Goal: Book appointment/travel/reservation

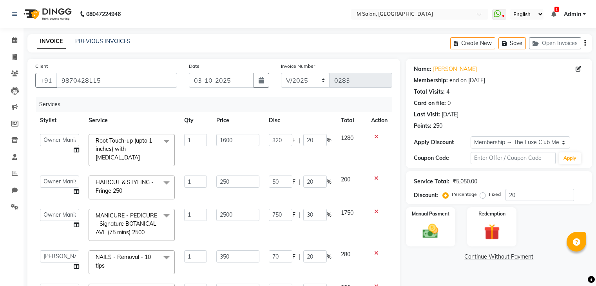
select select "86896"
select select "88050"
select select "87586"
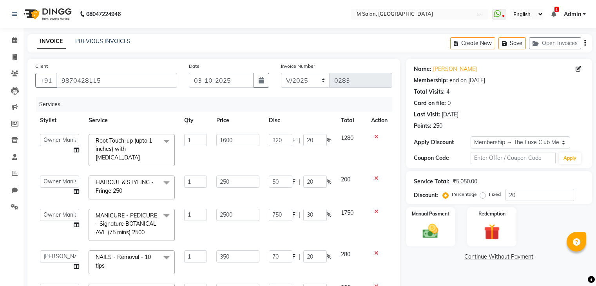
select select "service"
select select "86896"
select select "1: Object"
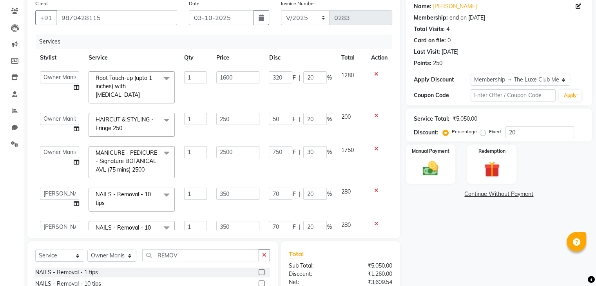
scroll to position [22, 0]
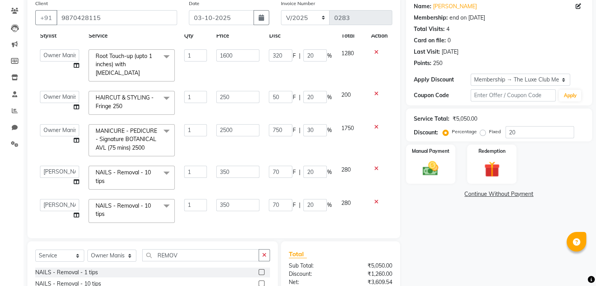
click at [366, 207] on td at bounding box center [379, 210] width 26 height 33
click at [277, 91] on input "50" at bounding box center [281, 97] width 24 height 12
type input "5"
type input "30"
click at [326, 37] on th "Disc" at bounding box center [300, 36] width 72 height 18
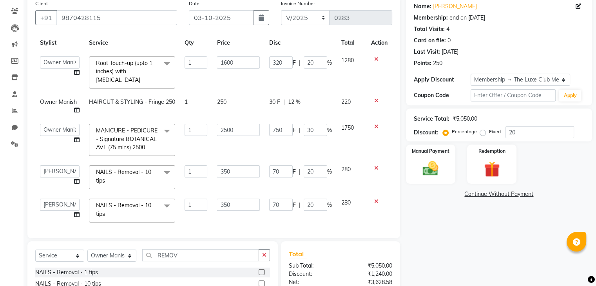
scroll to position [0, 0]
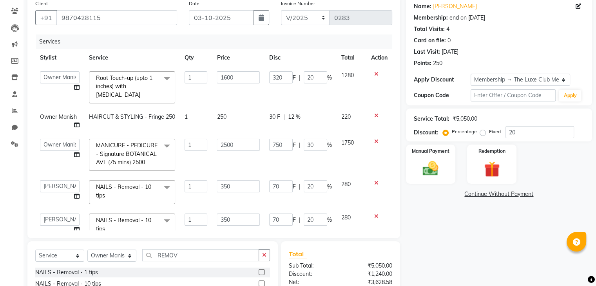
click at [351, 145] on td "1750" at bounding box center [351, 155] width 30 height 42
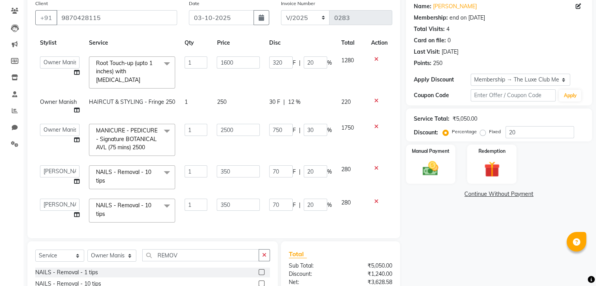
click at [518, 242] on div "Name: Seema Nandgaonkar Membership: end on 17-08-2026 Total Visits: 4 Card on f…" at bounding box center [502, 176] width 192 height 360
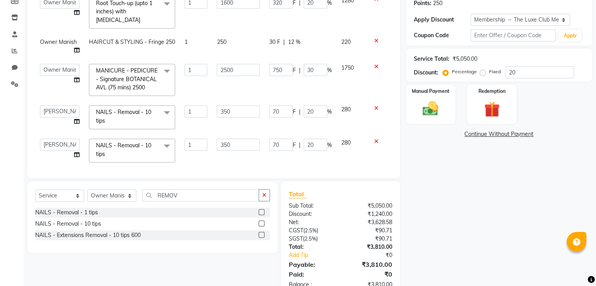
scroll to position [122, 0]
click at [425, 115] on img at bounding box center [430, 109] width 26 height 19
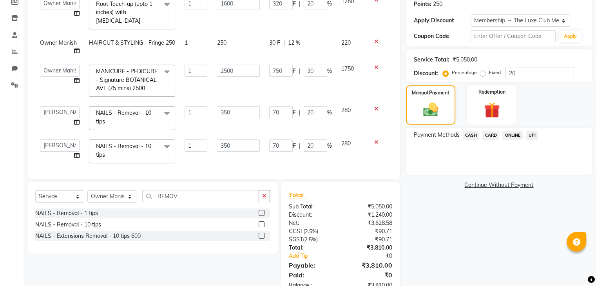
click at [473, 135] on span "CASH" at bounding box center [471, 135] width 17 height 9
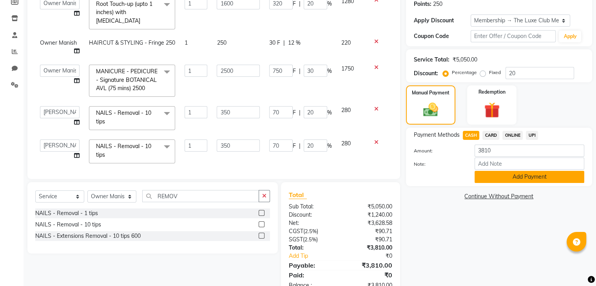
click at [503, 172] on button "Add Payment" at bounding box center [529, 177] width 110 height 12
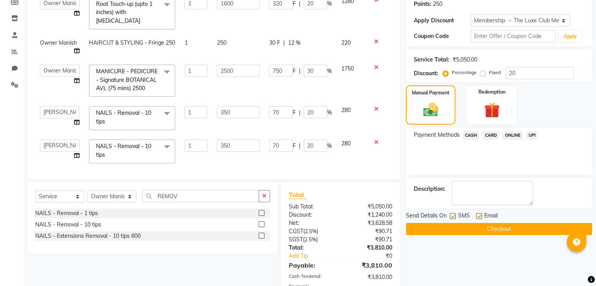
click at [464, 230] on button "Checkout" at bounding box center [499, 229] width 186 height 12
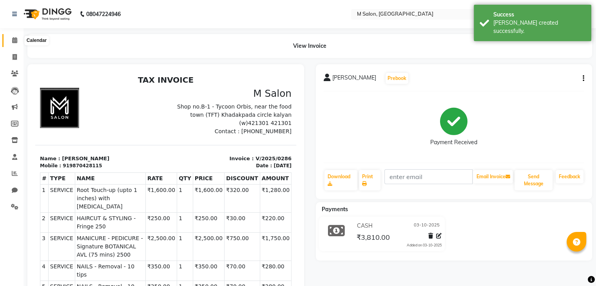
click at [13, 42] on icon at bounding box center [14, 40] width 5 height 6
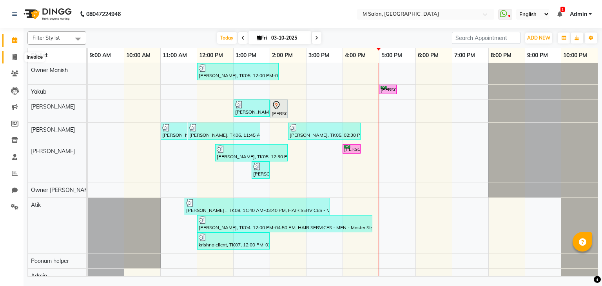
click at [15, 57] on icon at bounding box center [15, 57] width 4 height 6
select select "service"
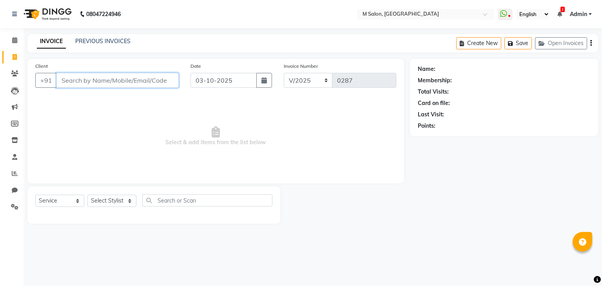
click at [84, 87] on input "Client" at bounding box center [117, 80] width 122 height 15
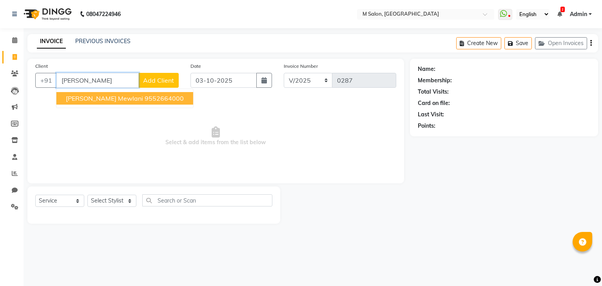
click at [101, 102] on button "kusum mewlani 9552664000" at bounding box center [124, 98] width 137 height 13
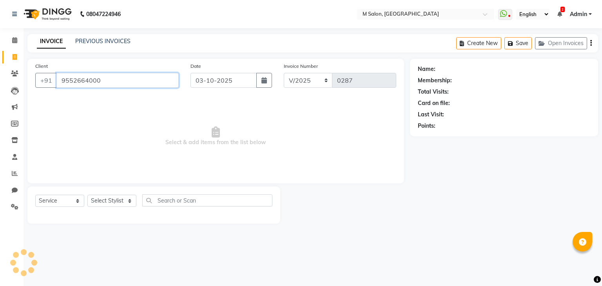
type input "9552664000"
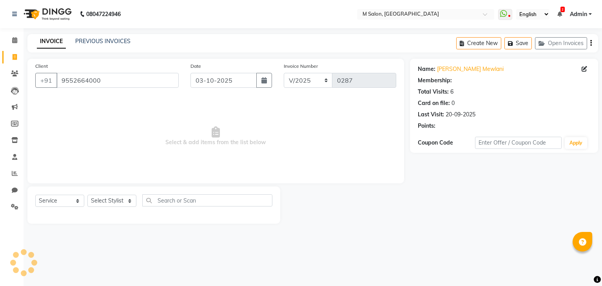
select select "1: Object"
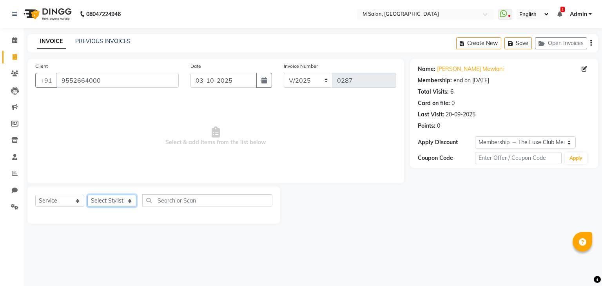
click at [109, 201] on select "Select Stylist Admin Atik AZHAR Heena Owner Manish Owner Rima Solanki Poonam he…" at bounding box center [111, 201] width 49 height 12
select select "86896"
click at [87, 195] on select "Select Stylist Admin Atik AZHAR Heena Owner Manish Owner Rima Solanki Poonam he…" at bounding box center [111, 201] width 49 height 12
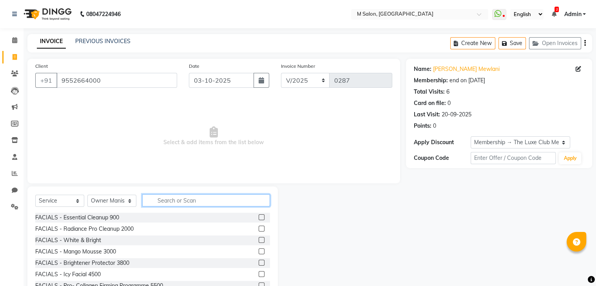
click at [172, 204] on input "text" at bounding box center [206, 200] width 128 height 12
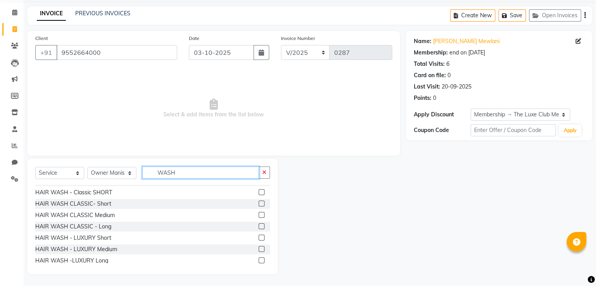
scroll to position [50, 0]
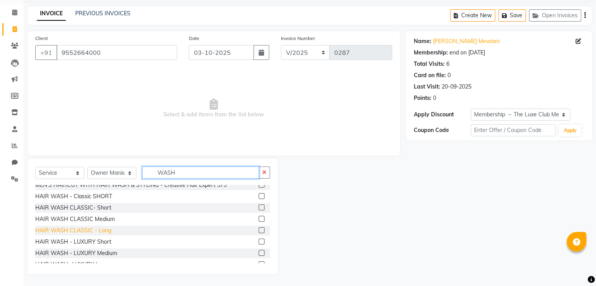
type input "WASH"
click at [94, 230] on div "HAIR WASH CLASSIC - Long" at bounding box center [73, 230] width 76 height 8
checkbox input "false"
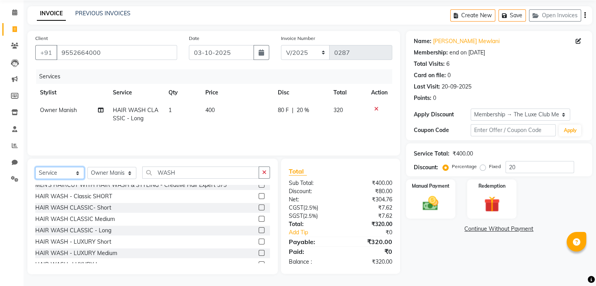
click at [59, 171] on select "Select Service Product Membership Package Voucher Prepaid Gift Card" at bounding box center [59, 173] width 49 height 12
select select "package"
click at [35, 167] on select "Select Service Product Membership Package Voucher Prepaid Gift Card" at bounding box center [59, 173] width 49 height 12
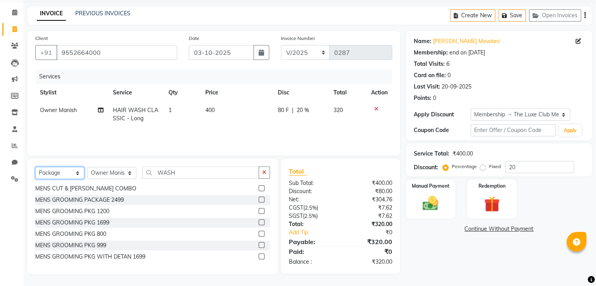
scroll to position [35, 0]
click at [91, 190] on div "MENS CUT & BEARD COMBO" at bounding box center [85, 188] width 101 height 8
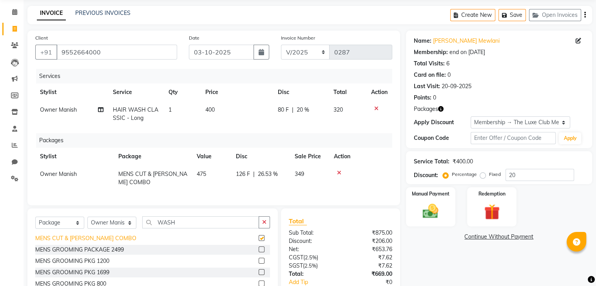
checkbox input "false"
click at [63, 174] on span "Owner Manish" at bounding box center [58, 173] width 37 height 7
select select "86896"
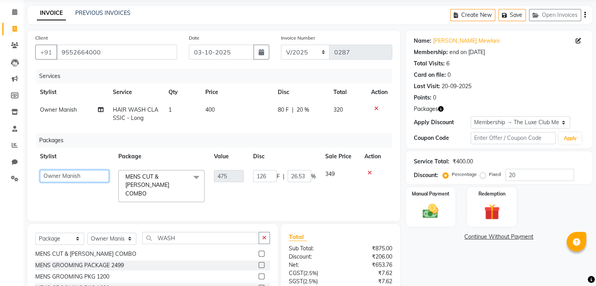
drag, startPoint x: 63, startPoint y: 174, endPoint x: 52, endPoint y: 81, distance: 92.7
click at [52, 81] on div "Services Stylist Service Qty Price Disc Total Action Owner Manish HAIR WASH CLA…" at bounding box center [213, 141] width 357 height 144
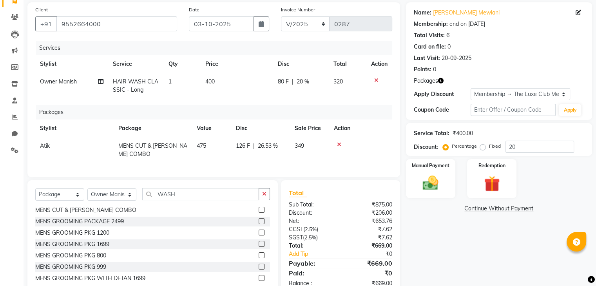
scroll to position [84, 0]
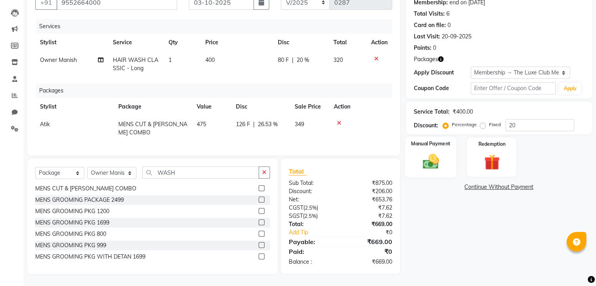
click at [442, 152] on img at bounding box center [430, 161] width 26 height 19
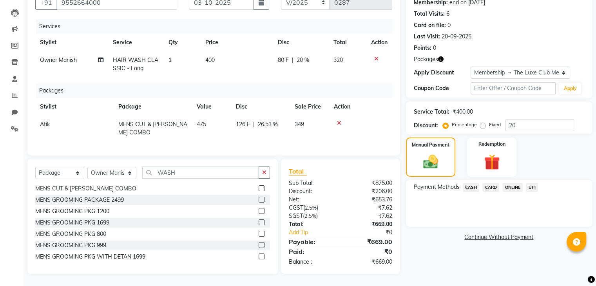
click at [471, 183] on span "CASH" at bounding box center [471, 187] width 17 height 9
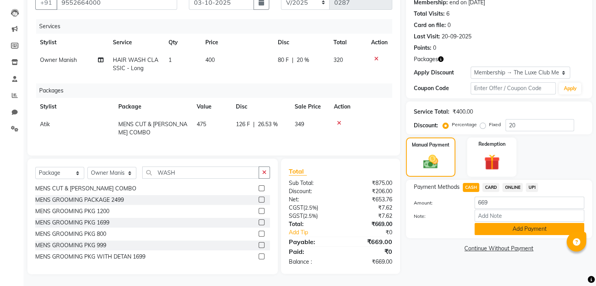
click at [502, 223] on button "Add Payment" at bounding box center [529, 229] width 110 height 12
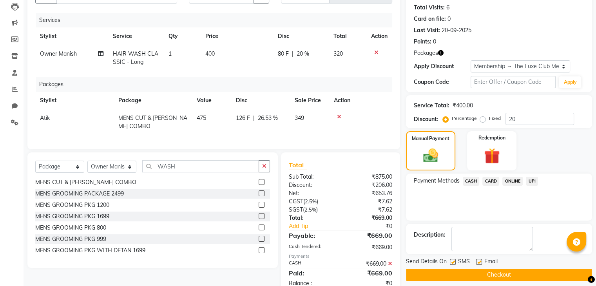
click at [477, 274] on button "Checkout" at bounding box center [499, 275] width 186 height 12
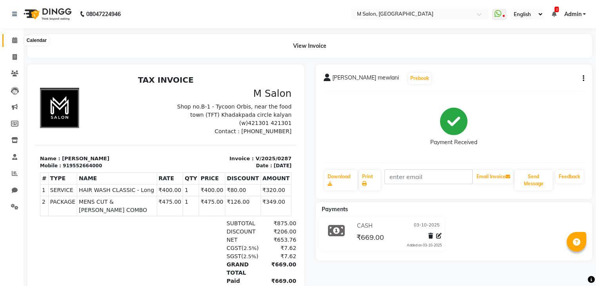
click at [10, 37] on span at bounding box center [15, 40] width 14 height 9
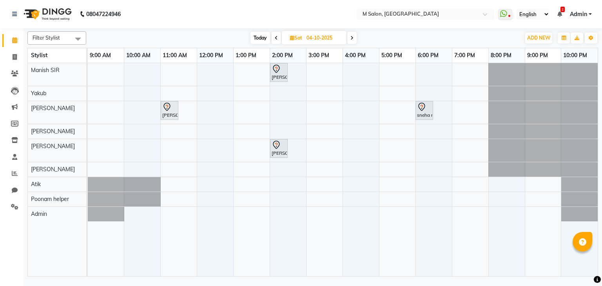
click at [255, 37] on span "Today" at bounding box center [260, 38] width 20 height 12
type input "03-10-2025"
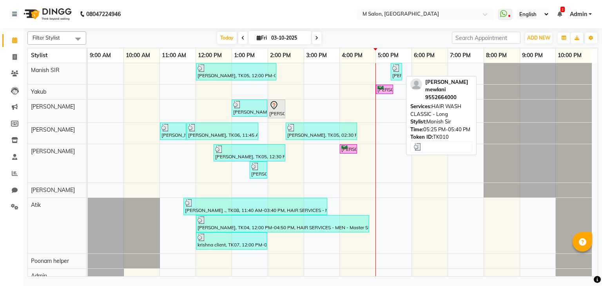
click at [400, 72] on div "[PERSON_NAME] mewlani, TK10, 05:25 PM-05:40 PM, HAIR WASH CLASSIC - Long" at bounding box center [396, 71] width 10 height 15
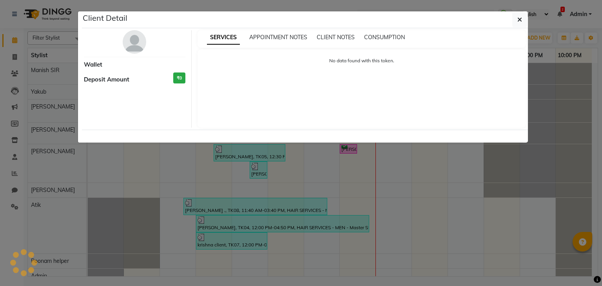
select select "3"
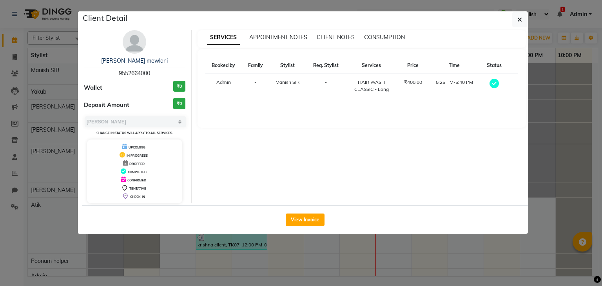
click at [134, 72] on span "9552664000" at bounding box center [134, 73] width 31 height 7
copy span "9552664000"
click at [526, 24] on button "button" at bounding box center [519, 19] width 15 height 15
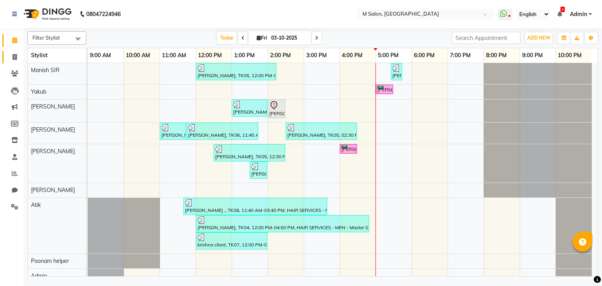
click at [6, 57] on link "Invoice" at bounding box center [11, 57] width 19 height 13
select select "service"
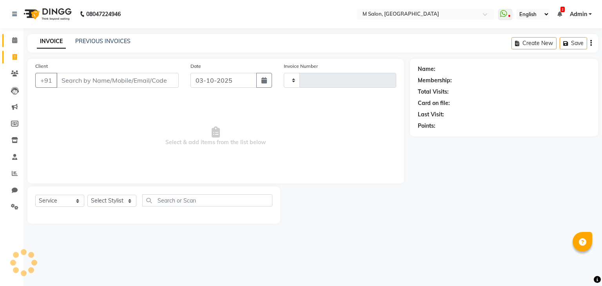
type input "0288"
select select "8656"
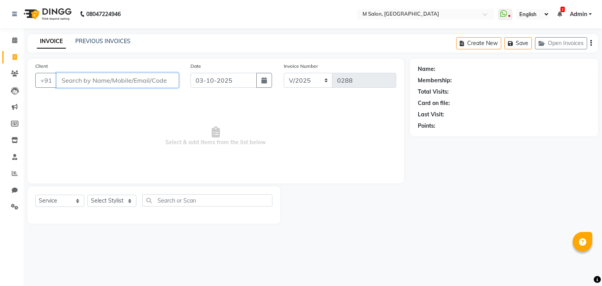
click at [85, 85] on input "Client" at bounding box center [117, 80] width 122 height 15
paste input "9552664000"
type input "9552664000"
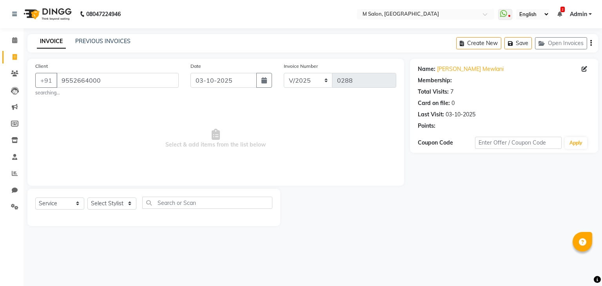
select select "1: Object"
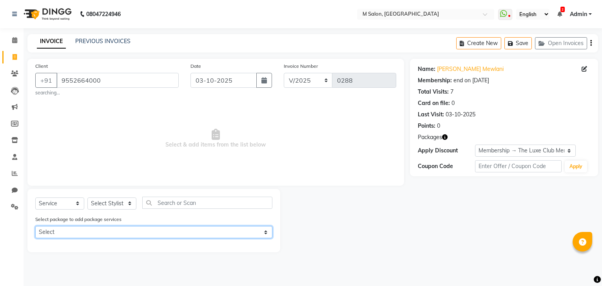
click at [74, 232] on select "Select MENS CUT & BEARD COMBO" at bounding box center [153, 232] width 237 height 12
select select "1: Object"
click at [35, 227] on select "Select MENS CUT & BEARD COMBO" at bounding box center [153, 232] width 237 height 12
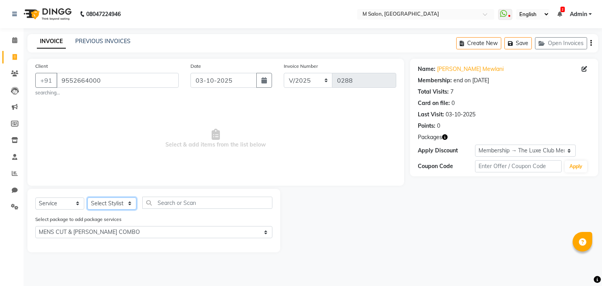
click at [103, 206] on select "Select Stylist Admin Atik Heena Manish SIR Poonam helper Pranali tabal RIMA SOL…" at bounding box center [111, 203] width 49 height 12
select select "89947"
click at [87, 198] on select "Select Stylist Admin Atik Heena Manish SIR Poonam helper Pranali tabal RIMA SOL…" at bounding box center [111, 203] width 49 height 12
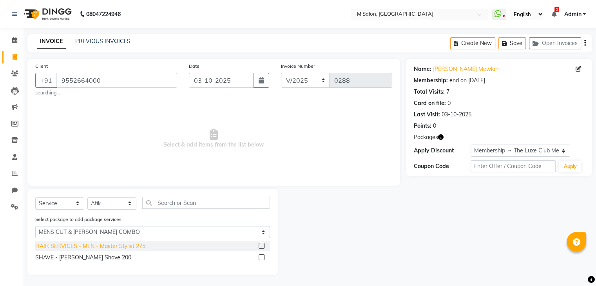
click at [74, 249] on div "HAIR SERVICES - MEN - Master Stylist 275" at bounding box center [90, 246] width 110 height 8
checkbox input "false"
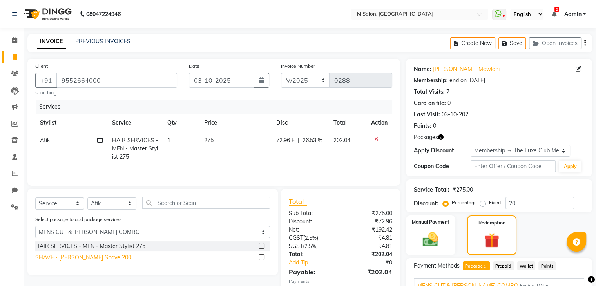
click at [74, 258] on div "SHAVE - Beard Shave 200" at bounding box center [83, 257] width 96 height 8
checkbox input "false"
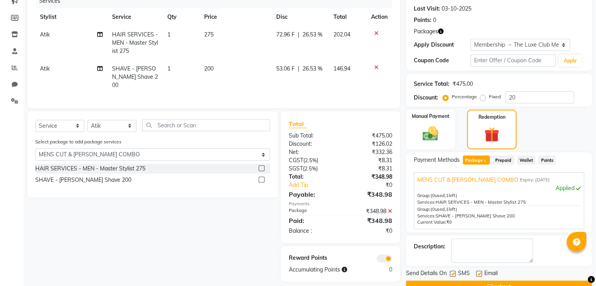
scroll to position [124, 0]
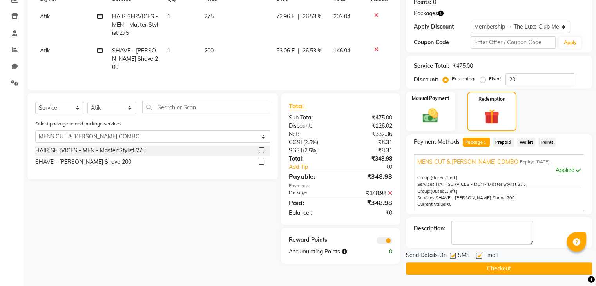
click at [466, 264] on button "Checkout" at bounding box center [499, 268] width 186 height 12
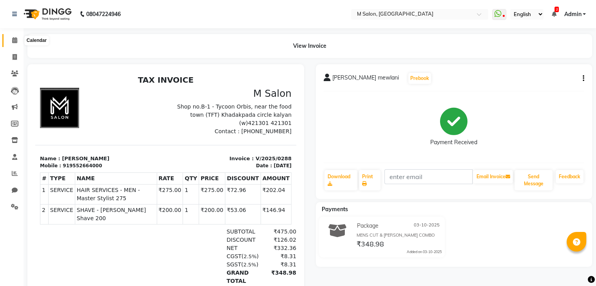
click at [12, 40] on icon at bounding box center [14, 40] width 5 height 6
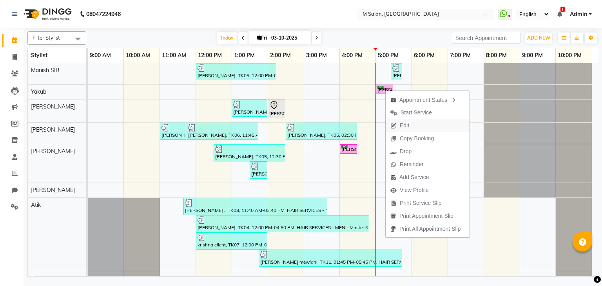
click at [412, 128] on span "Edit" at bounding box center [399, 125] width 28 height 13
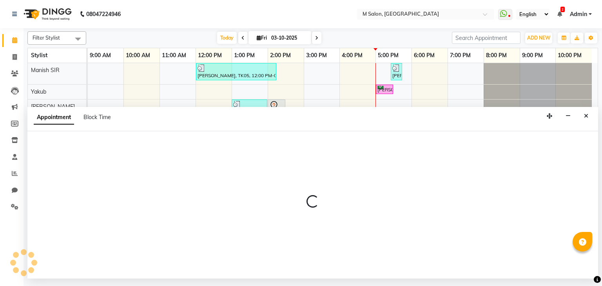
select select "tentative"
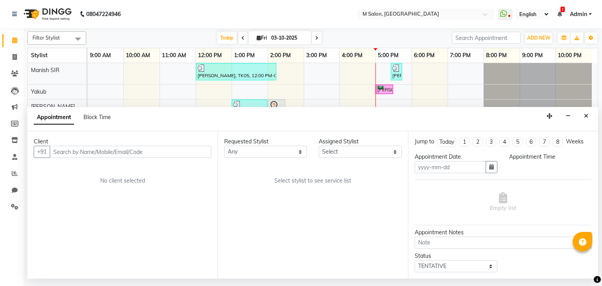
type input "03-10-2025"
select select "confirm booking"
select select "1020"
select select "87580"
select select "4363"
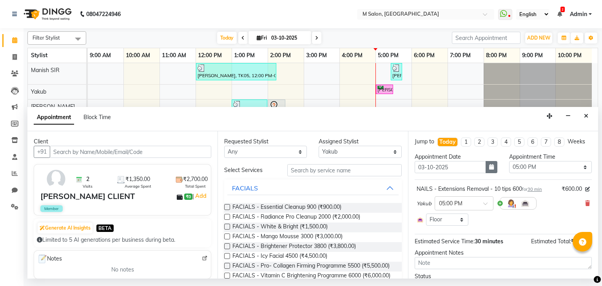
click at [489, 169] on icon "button" at bounding box center [491, 166] width 5 height 5
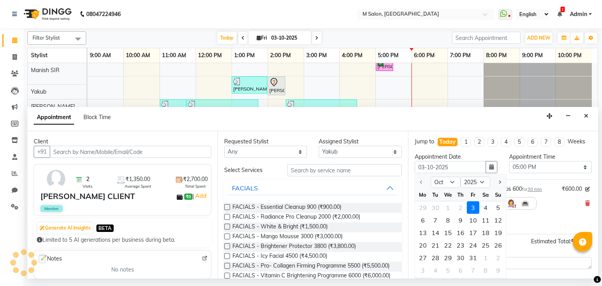
scroll to position [23, 0]
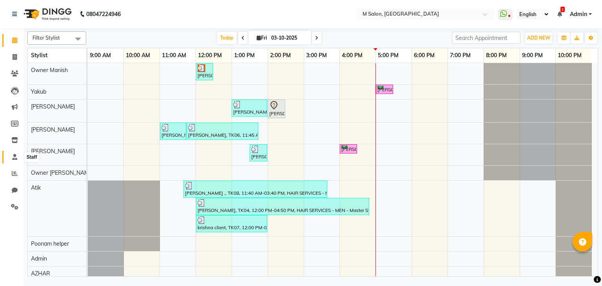
click at [14, 156] on icon at bounding box center [14, 157] width 5 height 6
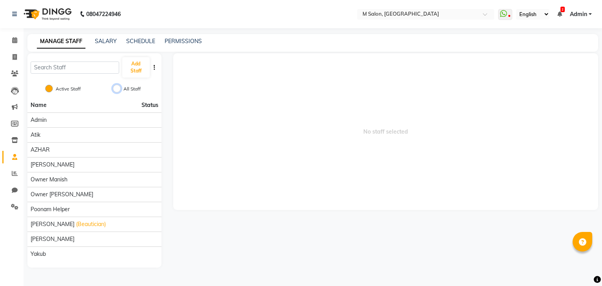
click at [119, 88] on input "All Staff" at bounding box center [117, 89] width 8 height 8
radio input "true"
radio input "false"
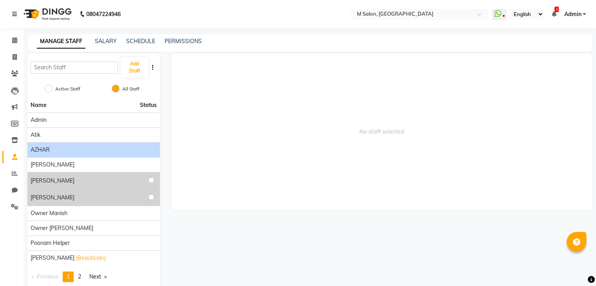
click at [67, 148] on div "AZHAR" at bounding box center [94, 150] width 126 height 8
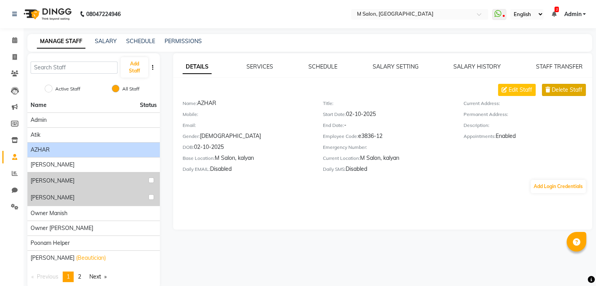
click at [552, 91] on span "Delete Staff" at bounding box center [567, 90] width 31 height 8
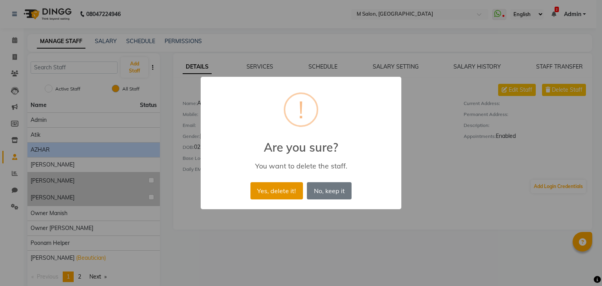
click at [280, 192] on button "Yes, delete it!" at bounding box center [276, 190] width 52 height 17
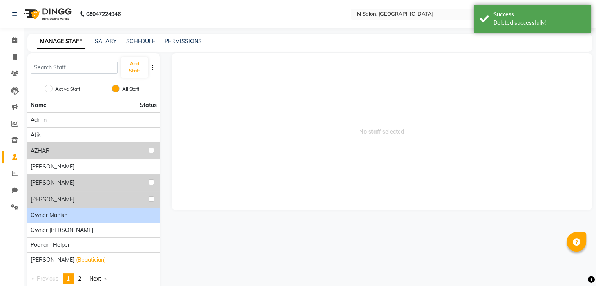
click at [61, 215] on span "Owner Manish" at bounding box center [49, 215] width 37 height 8
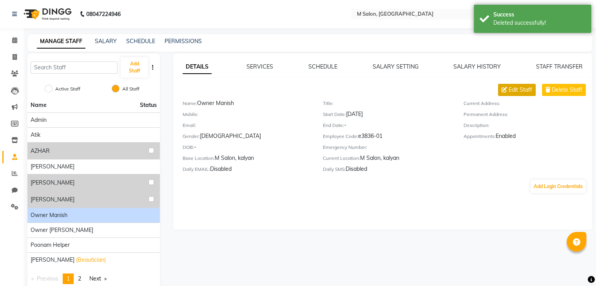
click at [515, 89] on span "Edit Staff" at bounding box center [520, 90] width 24 height 8
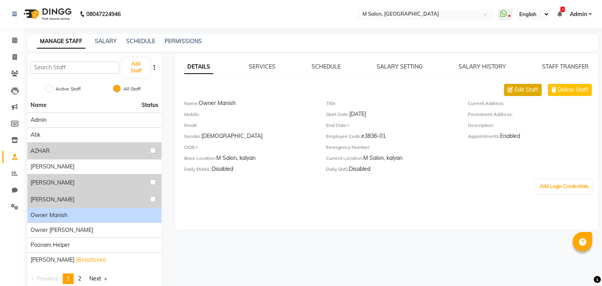
select select "male"
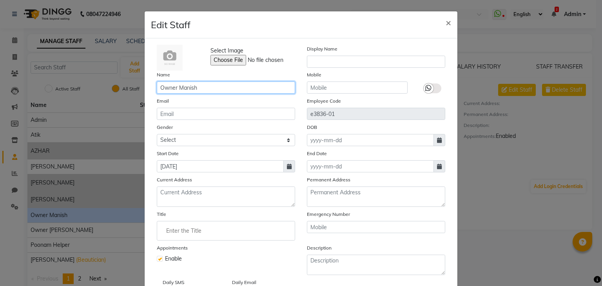
click at [174, 91] on input "Owner Manish" at bounding box center [226, 87] width 138 height 12
click at [183, 91] on input "Manish" at bounding box center [226, 87] width 138 height 12
type input "Manish SIR"
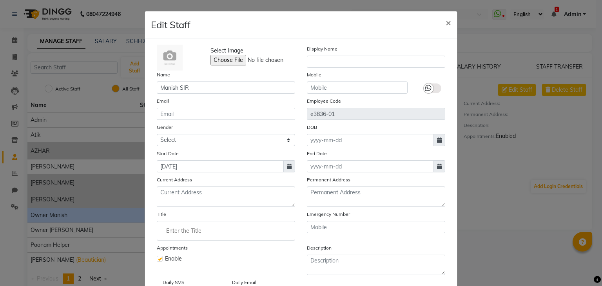
scroll to position [63, 0]
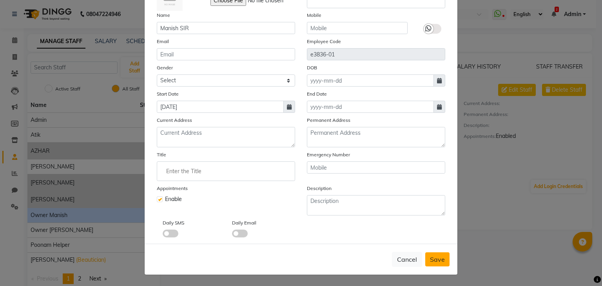
click at [438, 257] on span "Save" at bounding box center [437, 259] width 15 height 8
select select
checkbox input "false"
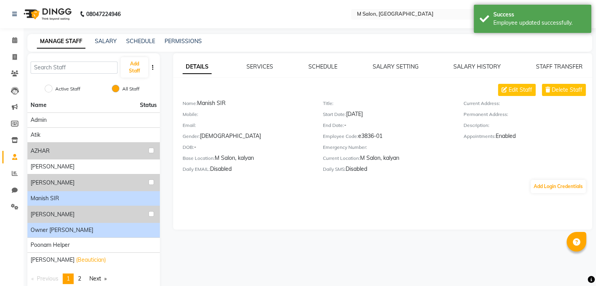
click at [77, 227] on span "Owner Rima Solanki" at bounding box center [62, 230] width 63 height 8
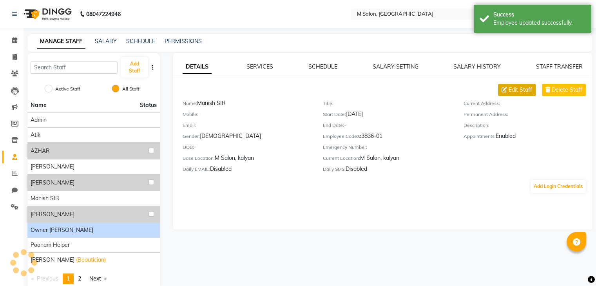
click at [520, 89] on span "Edit Staff" at bounding box center [520, 90] width 24 height 8
select select "male"
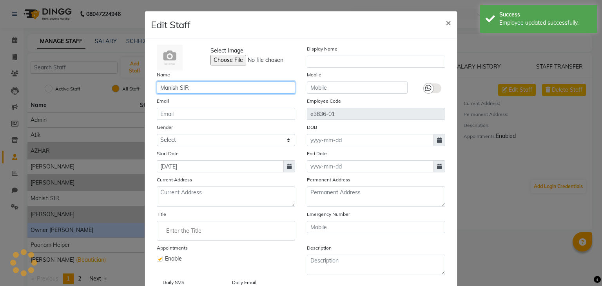
click at [203, 92] on input "Manish SIR" at bounding box center [226, 87] width 138 height 12
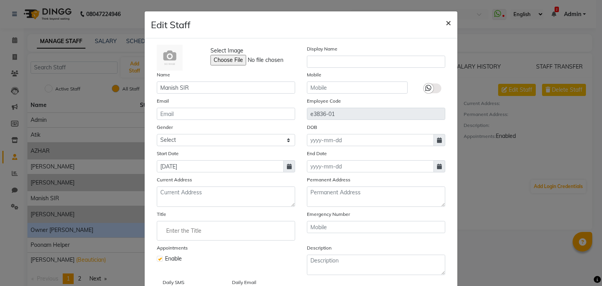
click at [445, 23] on span "×" at bounding box center [447, 22] width 5 height 12
select select
checkbox input "false"
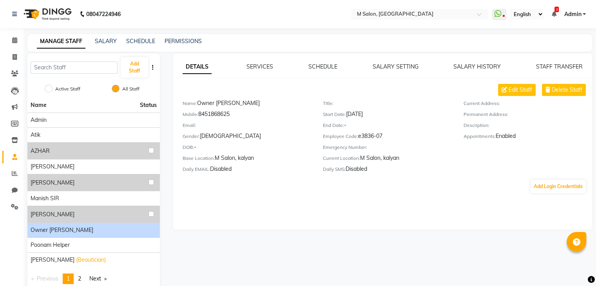
click at [60, 229] on span "Owner Rima Solanki" at bounding box center [62, 230] width 63 height 8
click at [519, 88] on span "Edit Staff" at bounding box center [520, 90] width 24 height 8
select select "female"
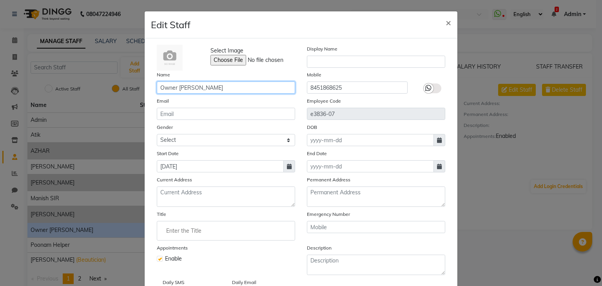
click at [240, 85] on input "Owner Rima Solanki" at bounding box center [226, 87] width 138 height 12
type input "O"
type input "[PERSON_NAME]"
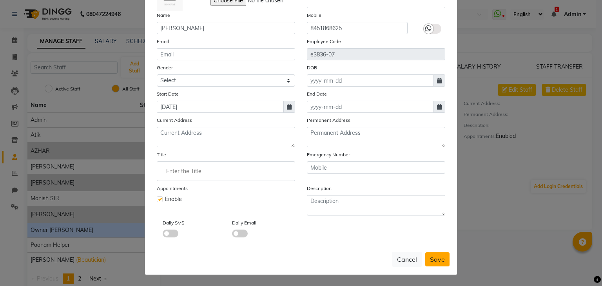
click at [432, 256] on span "Save" at bounding box center [437, 259] width 15 height 8
select select
checkbox input "false"
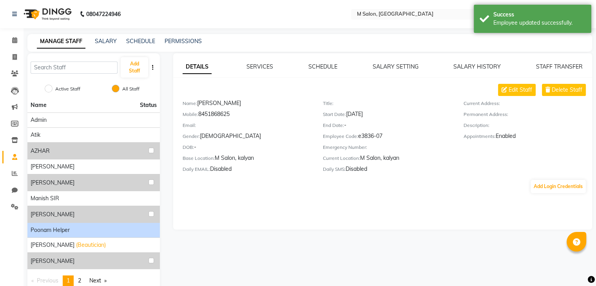
click at [128, 231] on div "Poonam helper" at bounding box center [94, 230] width 126 height 8
click at [553, 87] on span "Delete Staff" at bounding box center [567, 90] width 31 height 8
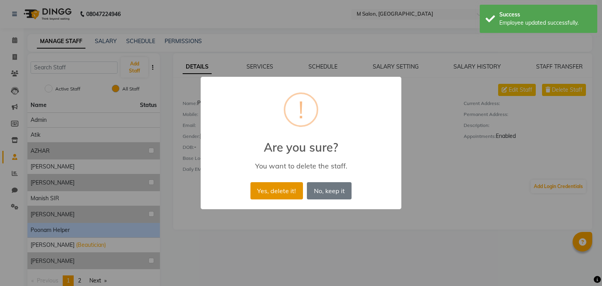
click at [285, 191] on button "Yes, delete it!" at bounding box center [276, 190] width 52 height 17
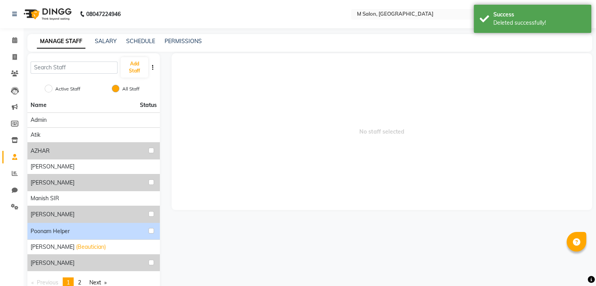
click at [121, 226] on div "Poonam helper" at bounding box center [94, 231] width 126 height 10
drag, startPoint x: 121, startPoint y: 226, endPoint x: 150, endPoint y: 229, distance: 29.9
click at [150, 229] on div "Poonam helper" at bounding box center [94, 231] width 126 height 10
click at [150, 229] on input "checkbox" at bounding box center [150, 230] width 5 height 5
checkbox input "true"
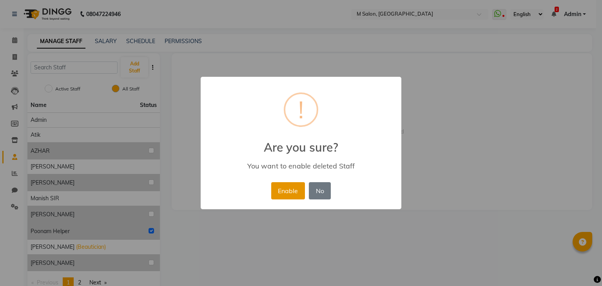
click at [294, 188] on button "Enable" at bounding box center [288, 190] width 34 height 17
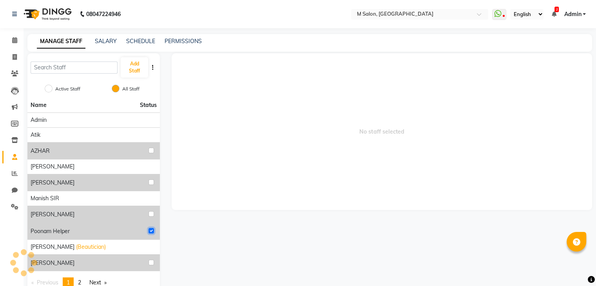
radio input "true"
radio input "false"
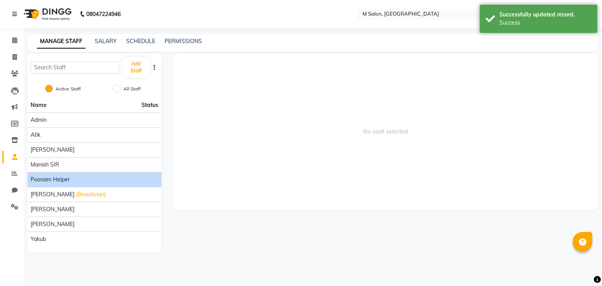
click at [97, 179] on div "Poonam helper" at bounding box center [95, 179] width 128 height 8
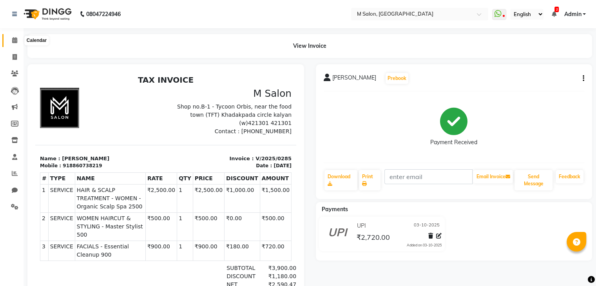
click at [16, 42] on icon at bounding box center [14, 40] width 5 height 6
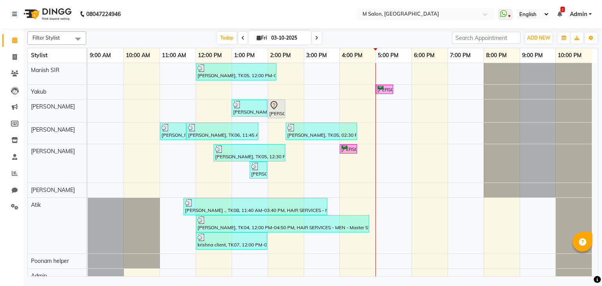
click at [415, 103] on div "[PERSON_NAME], TK05, 12:00 PM-02:15 PM, Root Touch-up (upto 1 inches) with [MED…" at bounding box center [343, 173] width 510 height 220
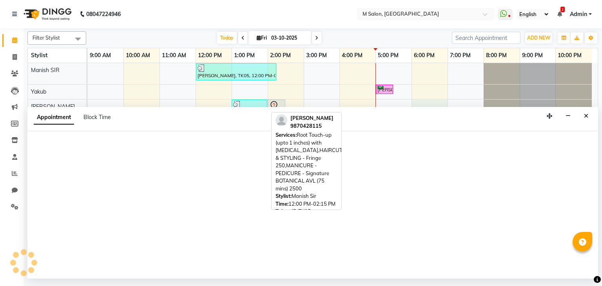
select select "87581"
select select "tentative"
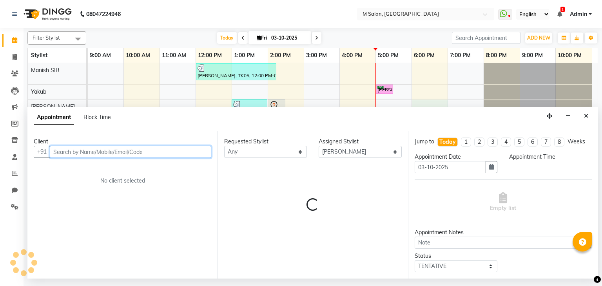
select select "1080"
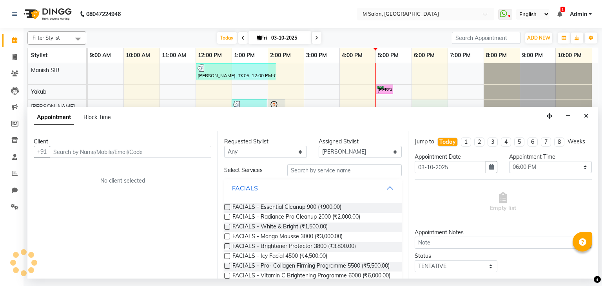
click at [318, 36] on span at bounding box center [316, 38] width 9 height 12
type input "04-10-2025"
select select "1080"
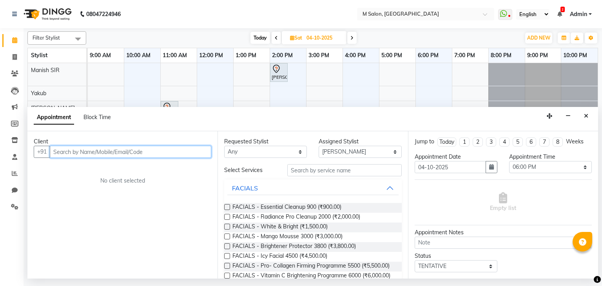
click at [85, 148] on input "text" at bounding box center [130, 152] width 161 height 12
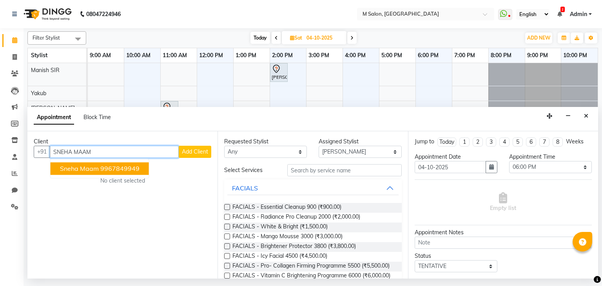
click at [90, 166] on span "sneha maam" at bounding box center [79, 169] width 39 height 8
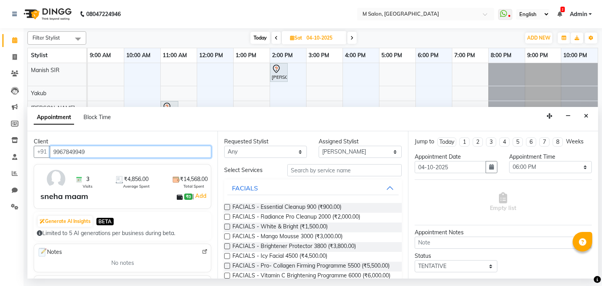
type input "9967849949"
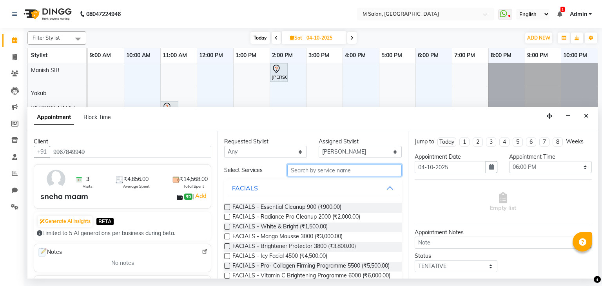
click at [336, 170] on input "text" at bounding box center [344, 170] width 114 height 12
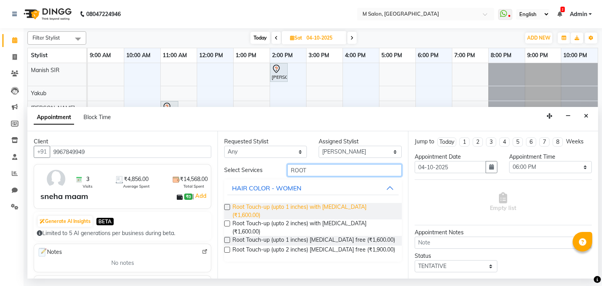
type input "ROOT"
click at [359, 212] on span "Root Touch-up (upto 1 inches) with [MEDICAL_DATA] (₹1,600.00)" at bounding box center [313, 211] width 163 height 16
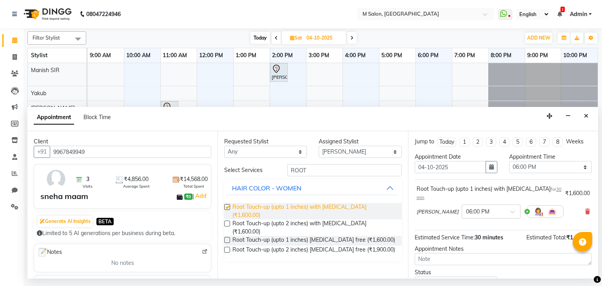
checkbox input "false"
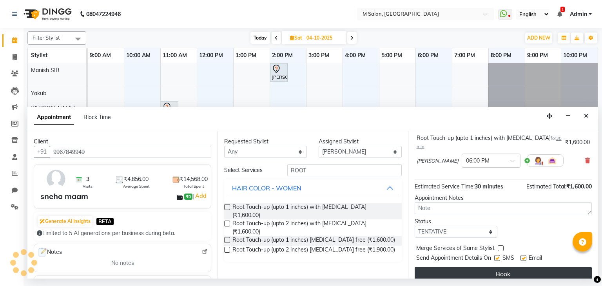
click at [494, 267] on button "Book" at bounding box center [502, 274] width 177 height 14
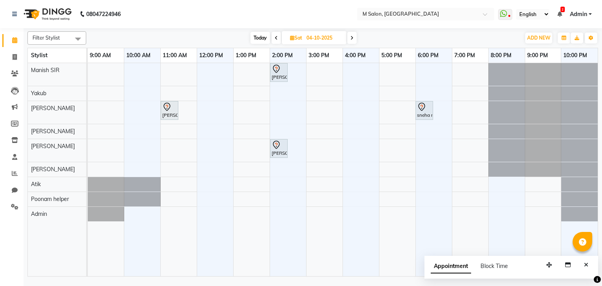
click at [262, 38] on span "Today" at bounding box center [260, 38] width 20 height 12
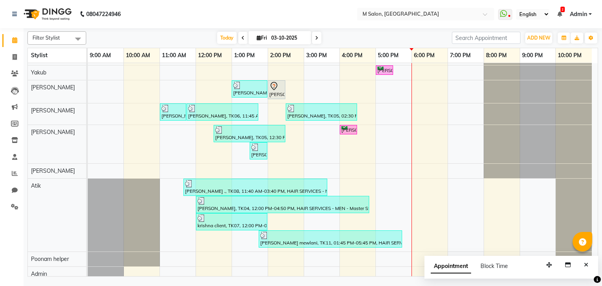
scroll to position [0, 0]
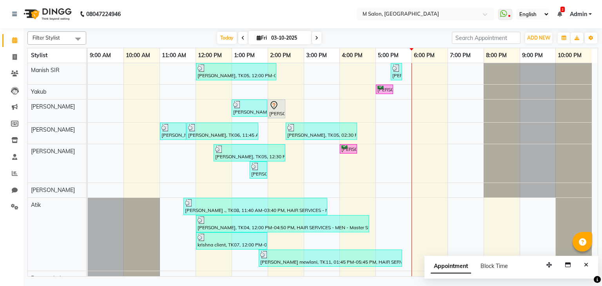
click at [317, 40] on icon at bounding box center [316, 38] width 3 height 5
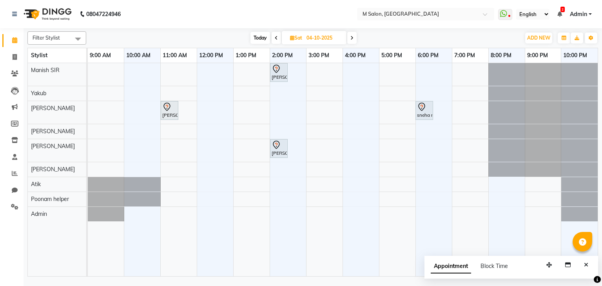
click at [351, 38] on icon at bounding box center [351, 38] width 3 height 5
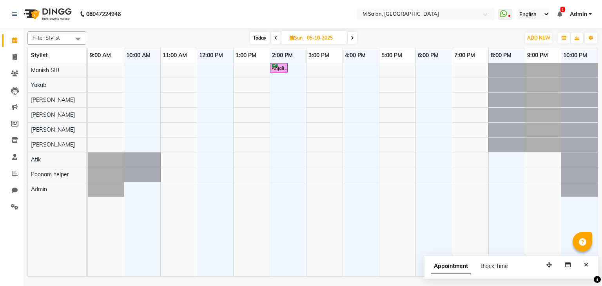
click at [351, 38] on icon at bounding box center [352, 38] width 3 height 5
click at [257, 33] on span "Today" at bounding box center [260, 38] width 20 height 12
type input "03-10-2025"
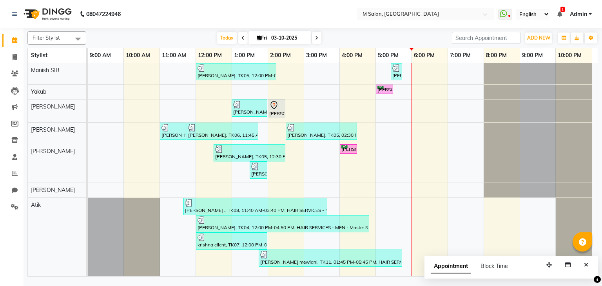
click at [451, 68] on div "[PERSON_NAME], TK05, 12:00 PM-02:15 PM, Root Touch-up (upto 1 inches) with [MED…" at bounding box center [343, 181] width 510 height 237
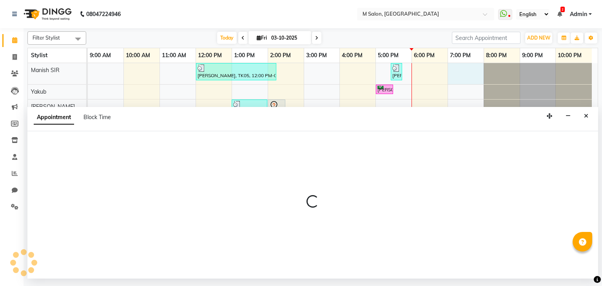
select select "86896"
select select "1140"
select select "tentative"
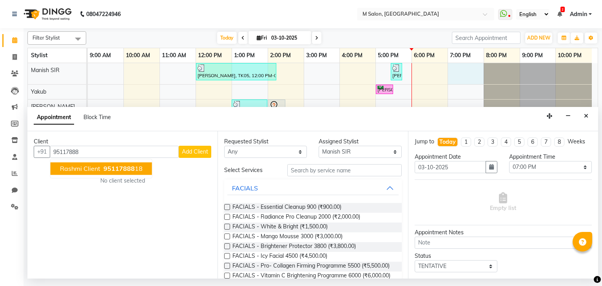
click at [140, 168] on ngb-highlight "95117888 18" at bounding box center [122, 169] width 41 height 8
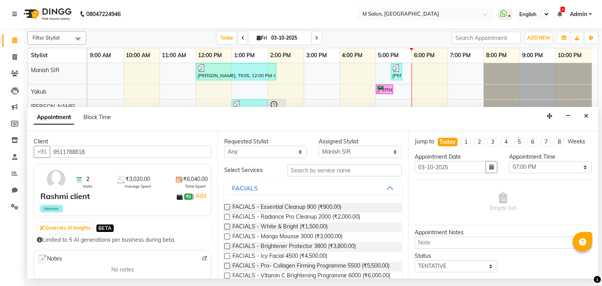
type input "9511788818"
click at [341, 170] on input "text" at bounding box center [344, 170] width 114 height 12
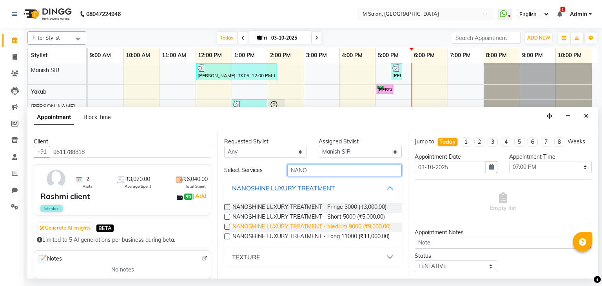
type input "NANO"
click at [329, 225] on span "NANOSHINE LUXURY TREATMENT - Medium 9000 (₹9,000.00)" at bounding box center [311, 227] width 158 height 10
checkbox input "false"
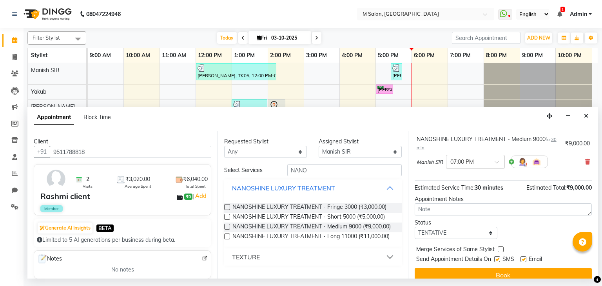
scroll to position [50, 0]
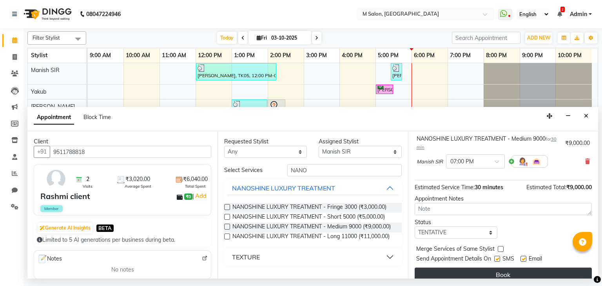
click at [462, 270] on button "Book" at bounding box center [502, 275] width 177 height 14
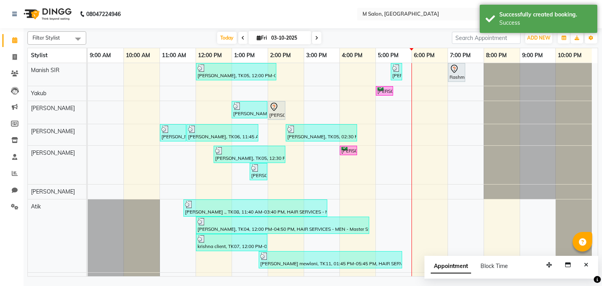
scroll to position [25, 0]
